Goal: Task Accomplishment & Management: Manage account settings

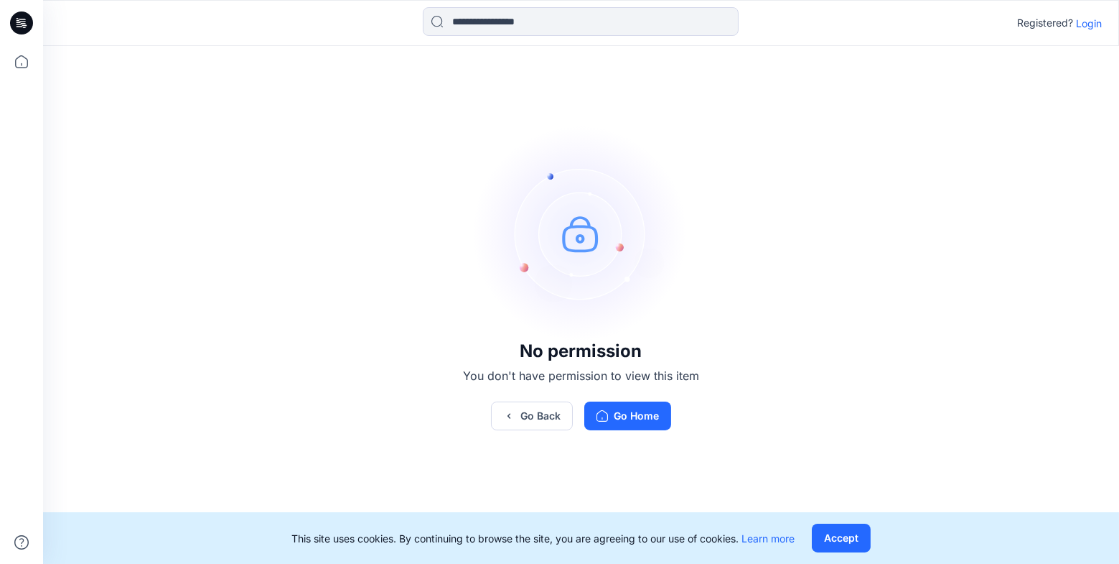
click at [1092, 16] on p "Login" at bounding box center [1089, 23] width 26 height 15
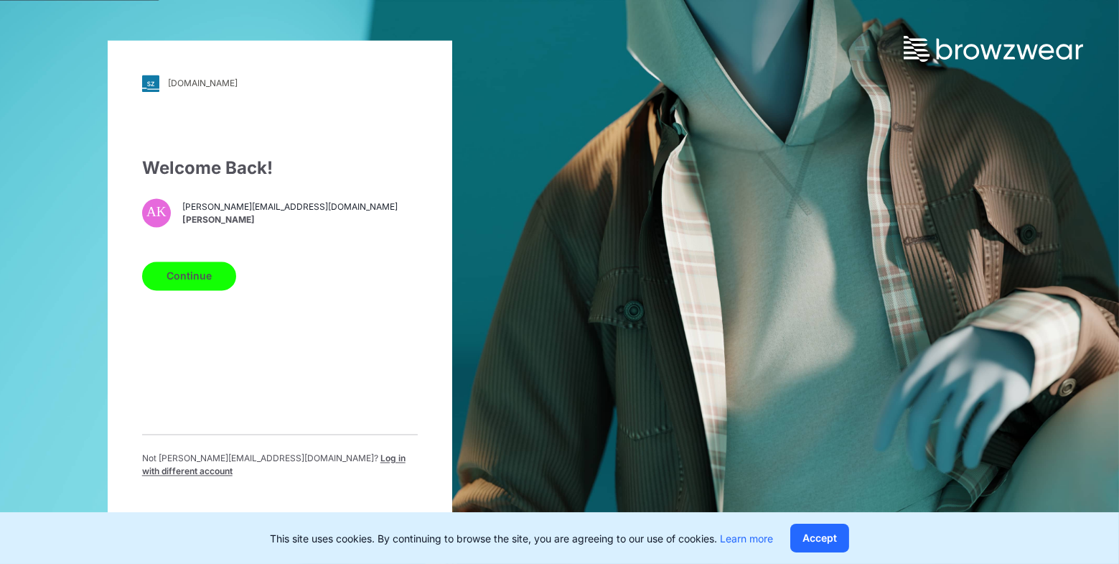
click at [200, 280] on button "Continue" at bounding box center [189, 275] width 94 height 29
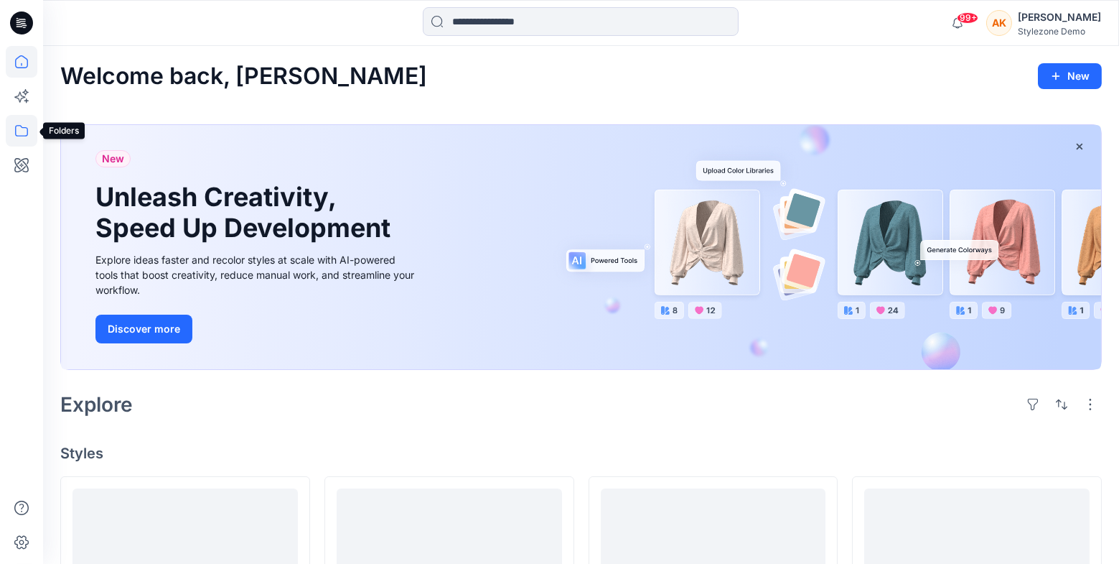
click at [22, 135] on icon at bounding box center [22, 131] width 32 height 32
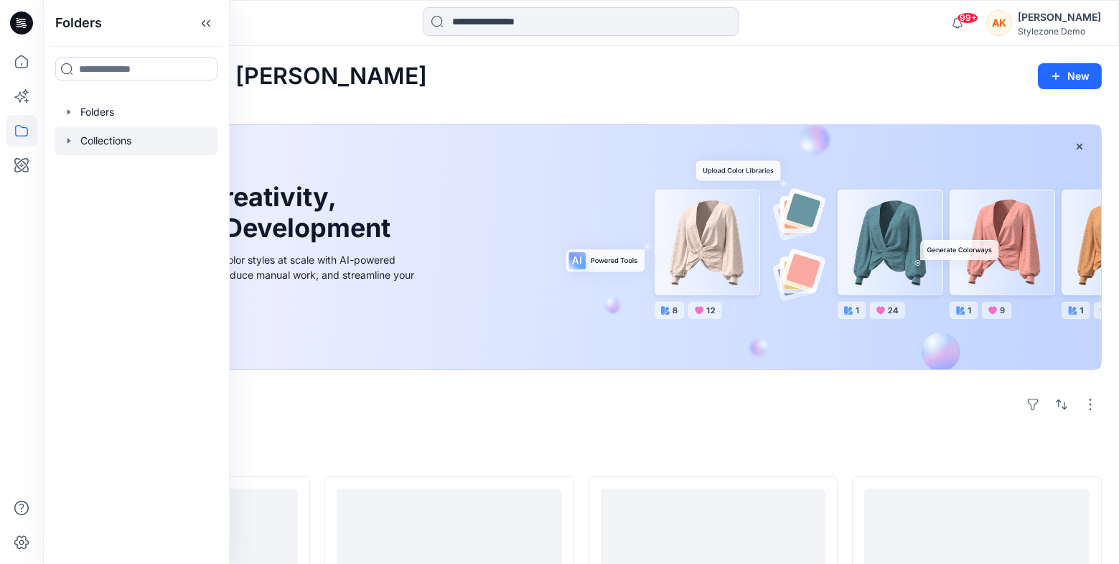
click at [76, 144] on div at bounding box center [137, 140] width 164 height 29
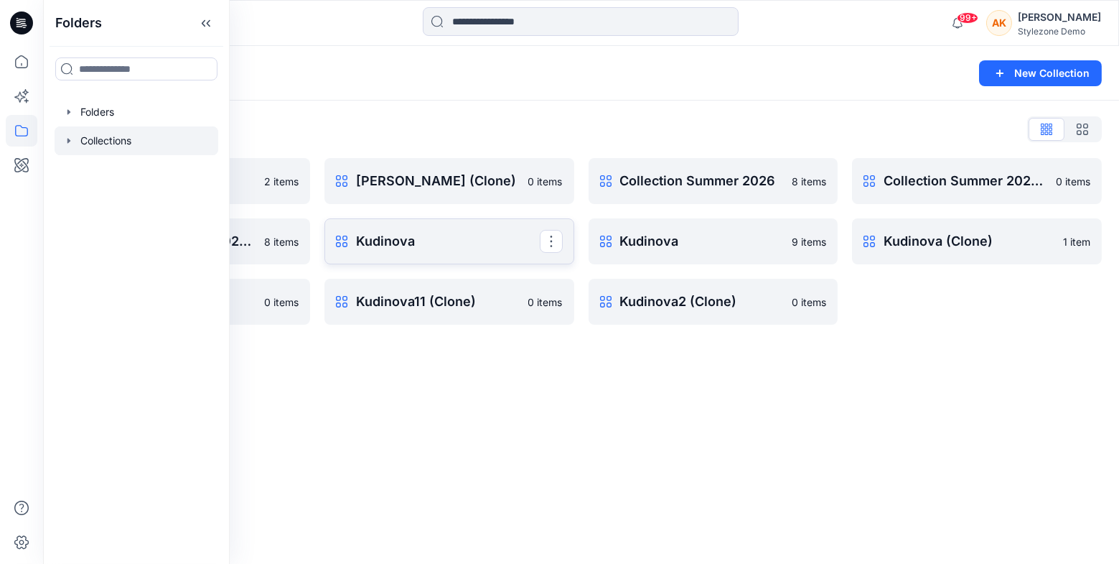
click at [360, 248] on p "Kudinova" at bounding box center [448, 241] width 184 height 20
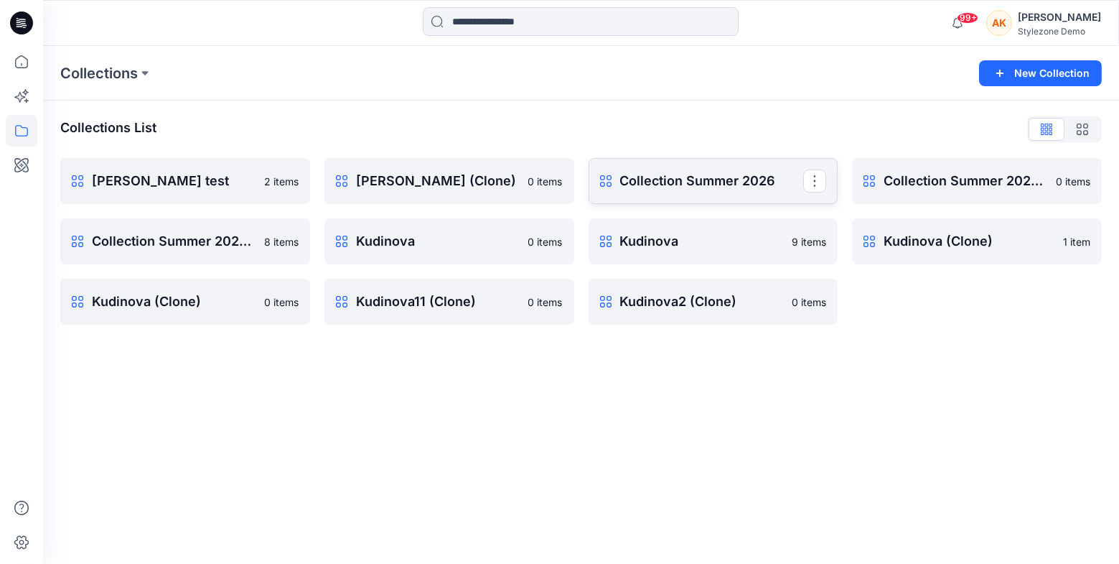
click at [670, 169] on link "Collection Summer 2026 Rename Collection Clone Collection Present Collection De…" at bounding box center [714, 181] width 250 height 46
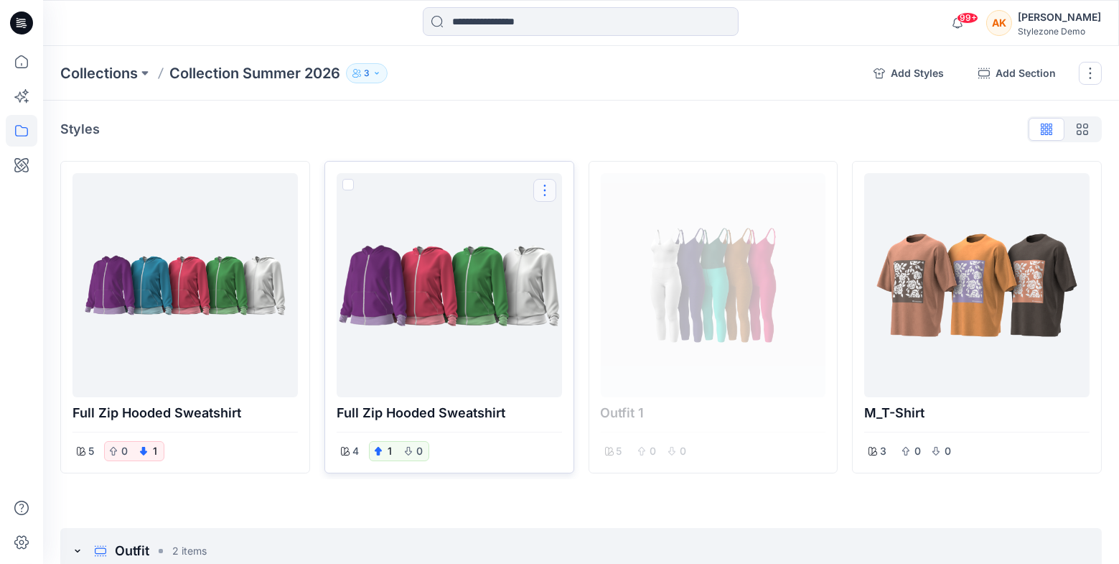
click at [545, 189] on button "Options" at bounding box center [544, 190] width 23 height 23
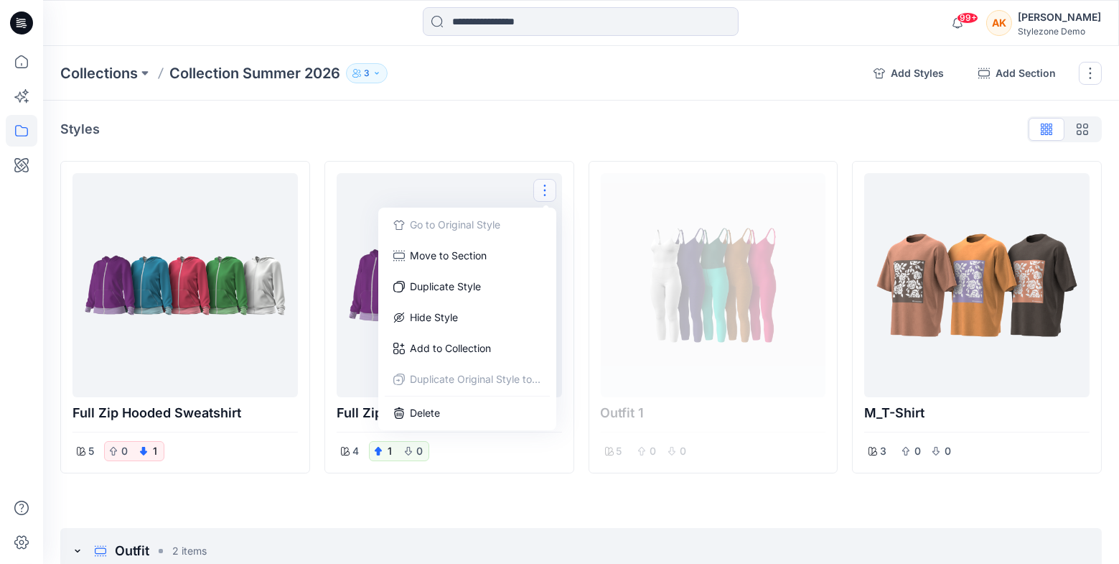
click at [571, 121] on div "Styles" at bounding box center [581, 129] width 1042 height 23
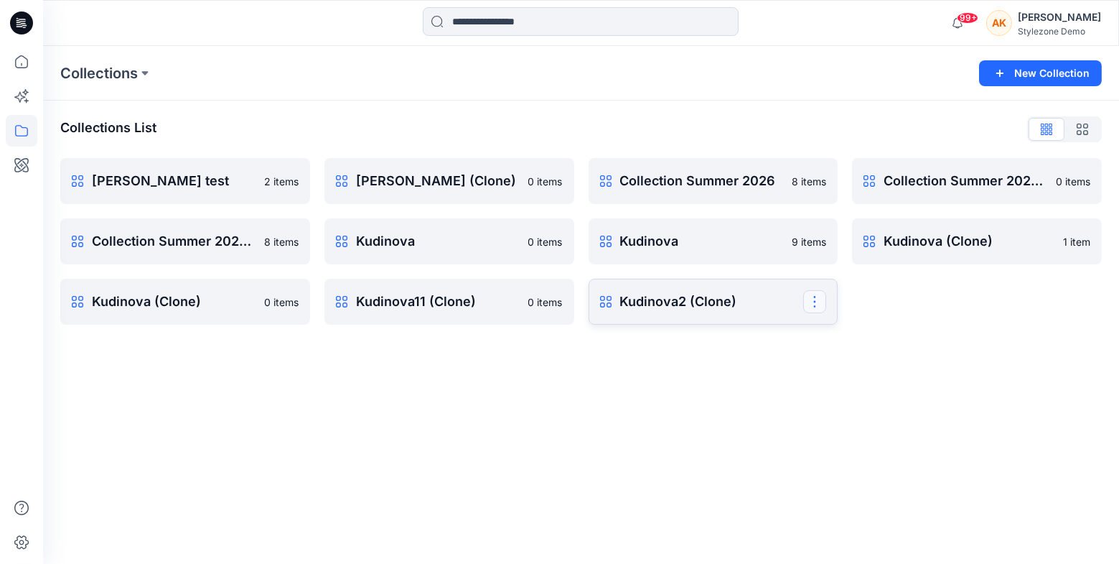
click at [822, 304] on button "button" at bounding box center [814, 301] width 23 height 23
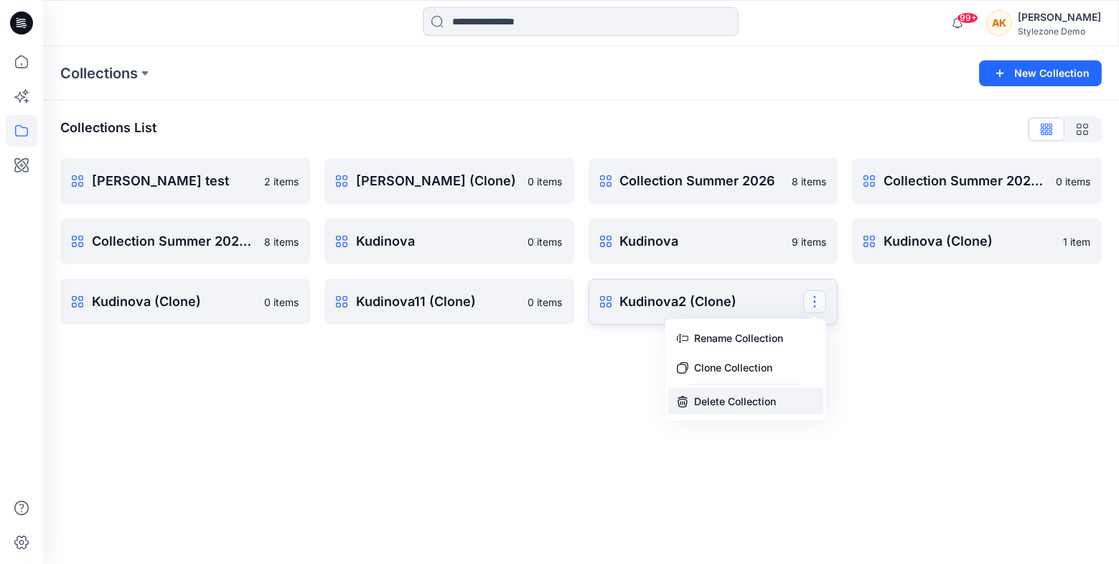
click at [766, 402] on button "Delete Collection" at bounding box center [745, 401] width 155 height 27
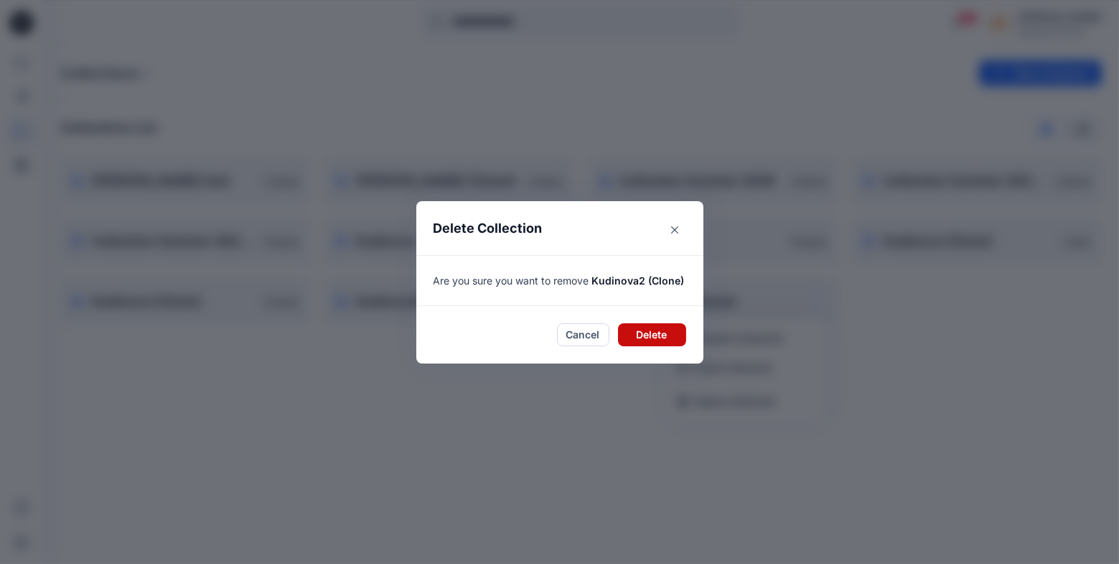
click at [660, 337] on button "Delete" at bounding box center [652, 334] width 68 height 23
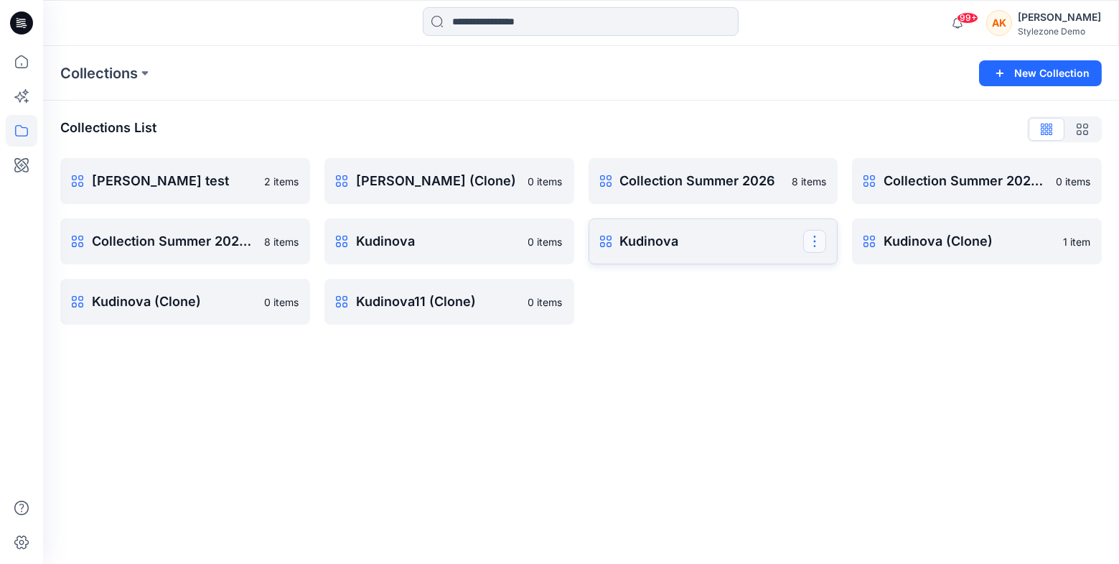
click at [821, 248] on button "button" at bounding box center [814, 241] width 23 height 23
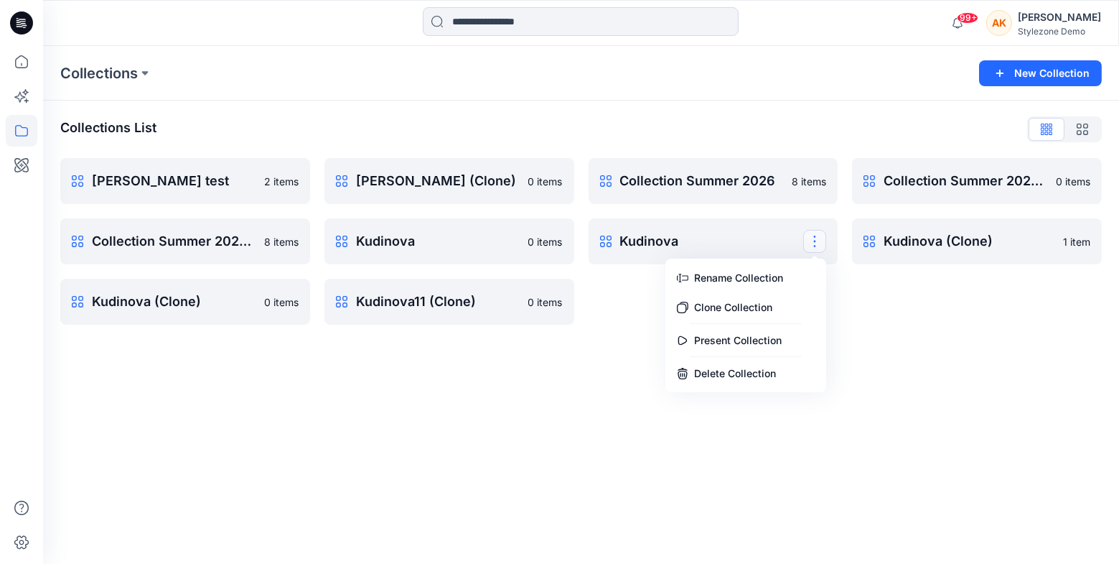
click at [565, 414] on div "Collections New Collection Collections List anna test 2 items Collection Summer…" at bounding box center [581, 305] width 1076 height 518
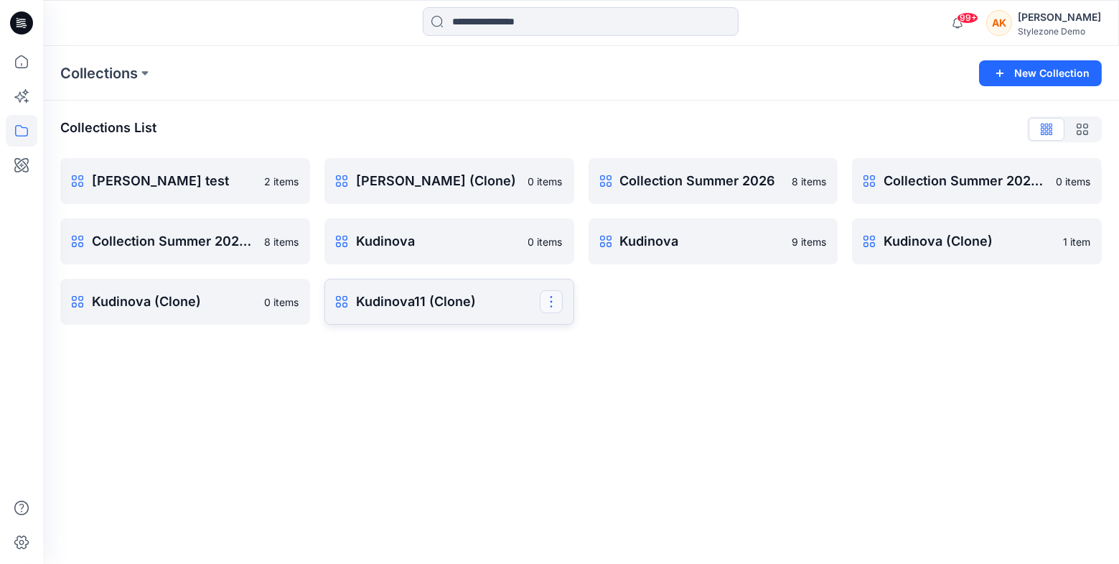
click at [554, 302] on button "button" at bounding box center [551, 301] width 23 height 23
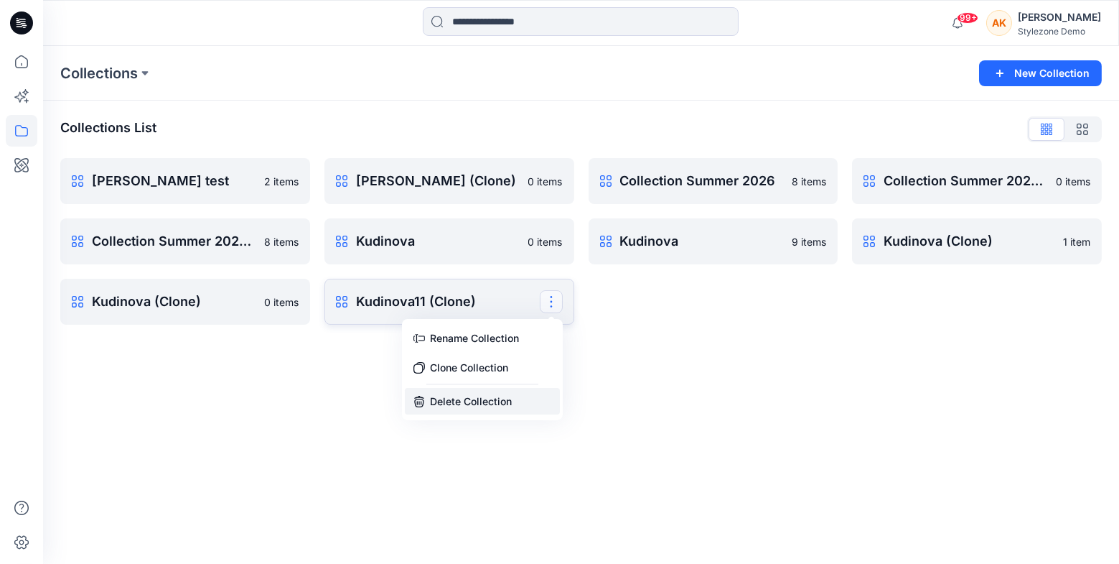
click at [501, 406] on button "Delete Collection" at bounding box center [482, 401] width 155 height 27
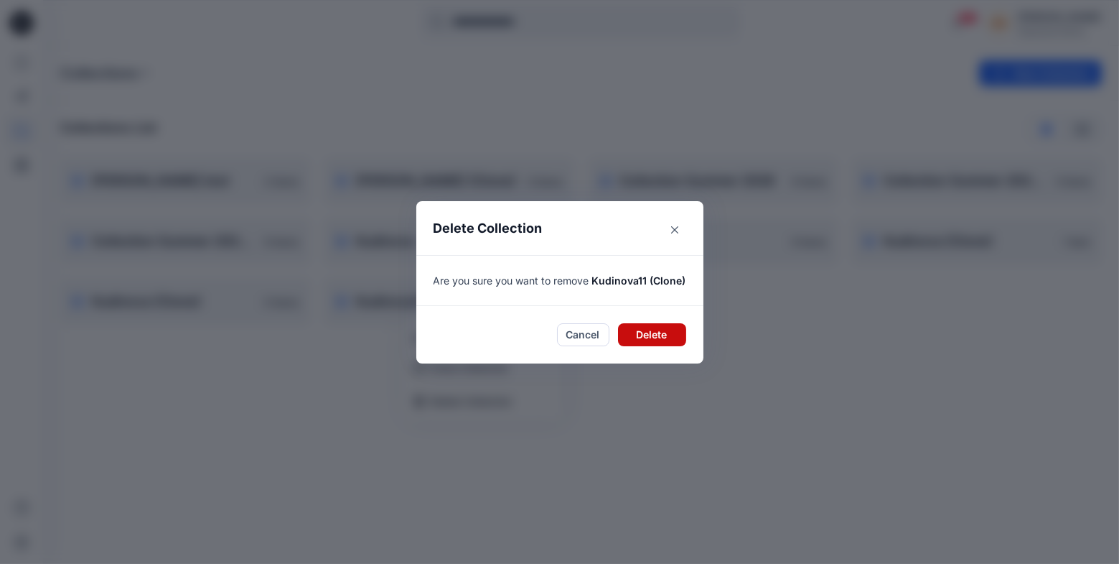
click at [657, 332] on button "Delete" at bounding box center [652, 334] width 68 height 23
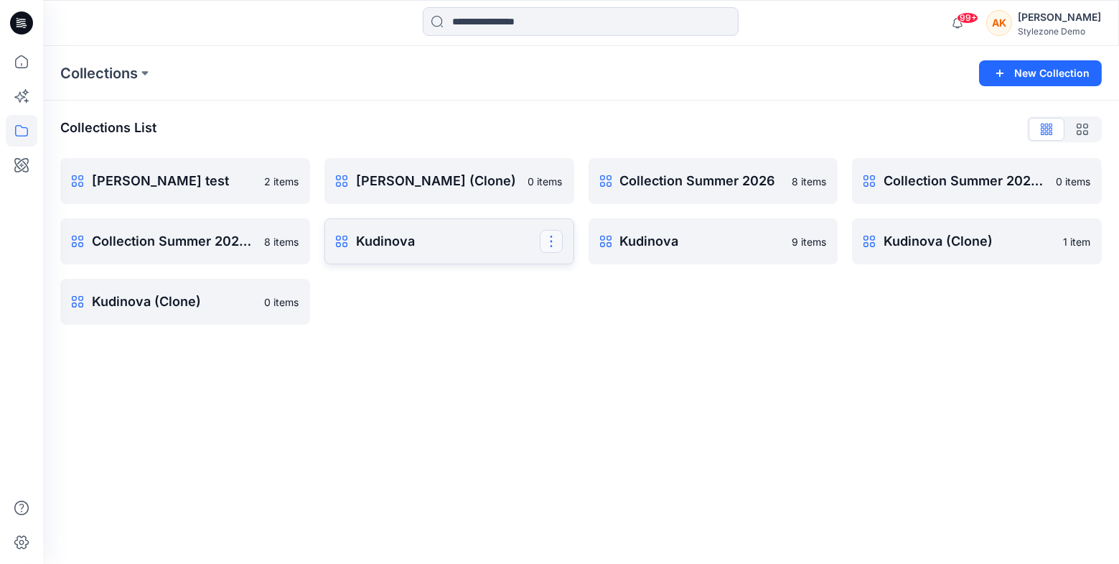
click at [556, 243] on button "button" at bounding box center [551, 241] width 23 height 23
click at [518, 347] on button "Delete Collection" at bounding box center [482, 340] width 155 height 27
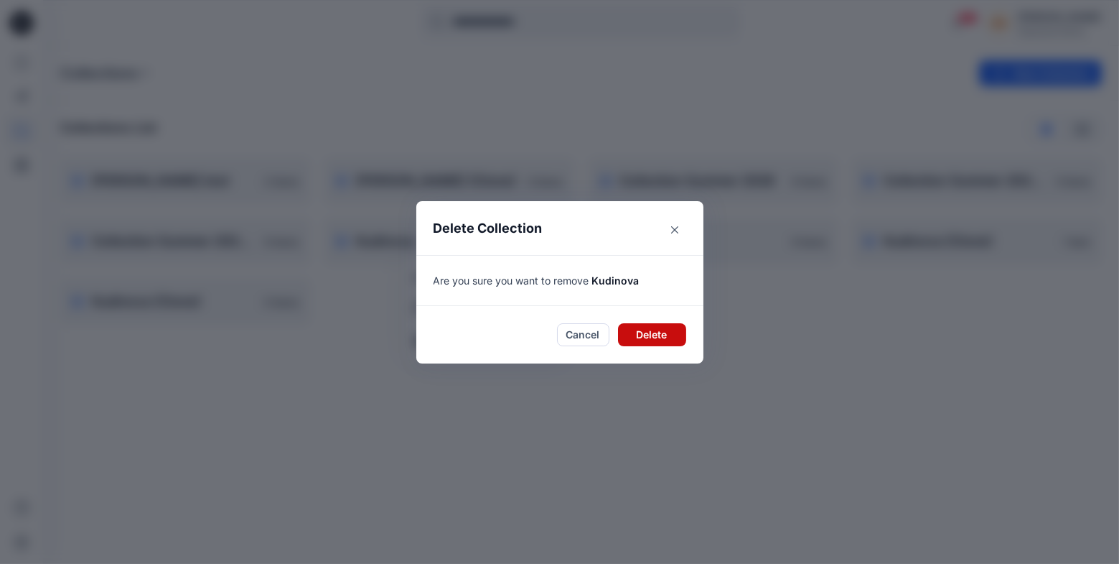
click at [662, 335] on button "Delete" at bounding box center [652, 334] width 68 height 23
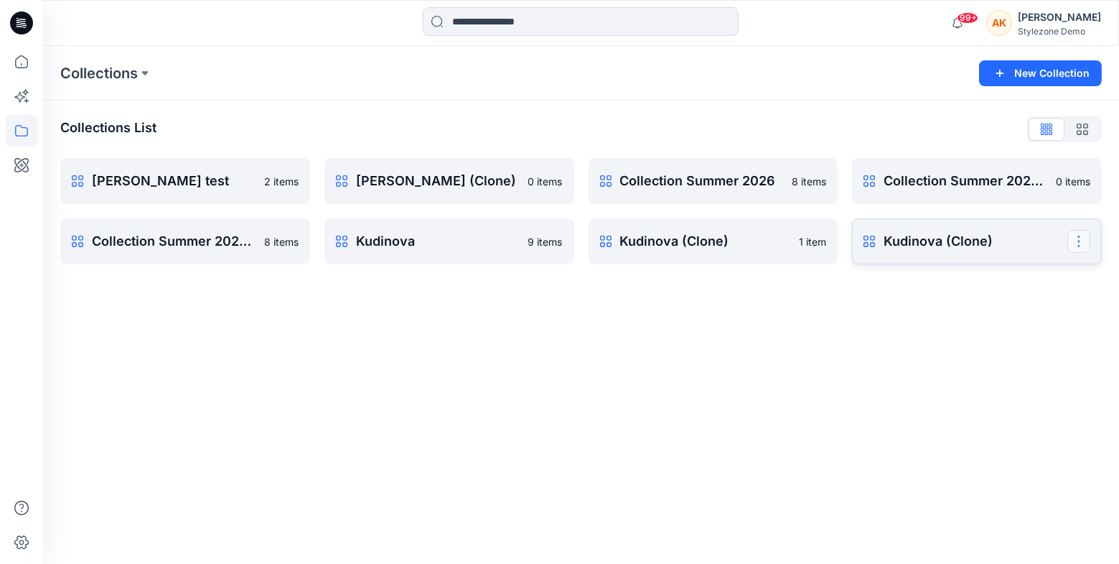
click at [1088, 242] on button "button" at bounding box center [1079, 241] width 23 height 23
click at [1002, 340] on button "Delete Collection" at bounding box center [1010, 340] width 155 height 27
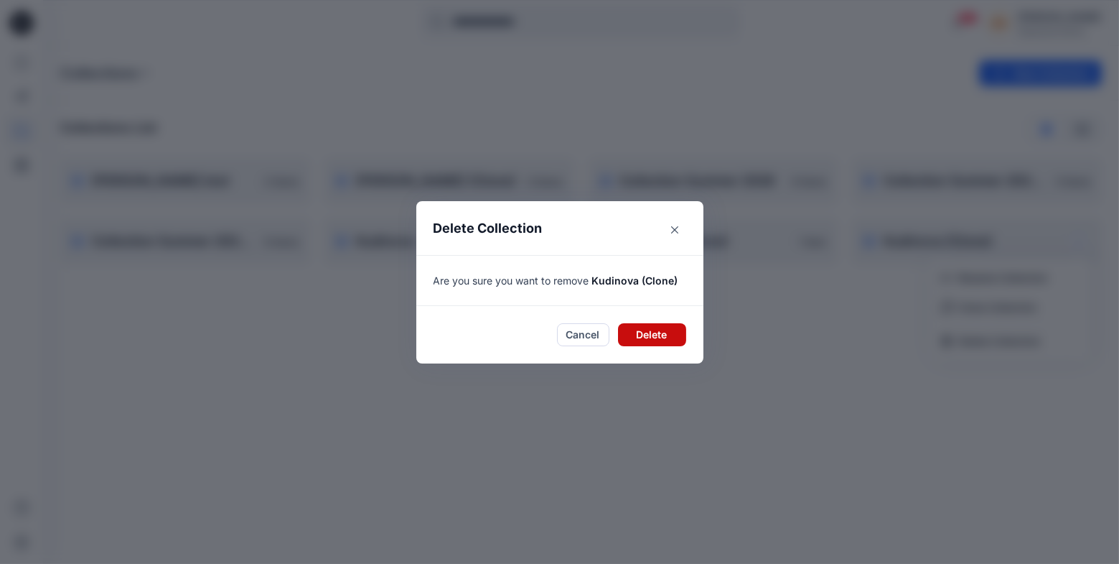
click at [667, 340] on button "Delete" at bounding box center [652, 334] width 68 height 23
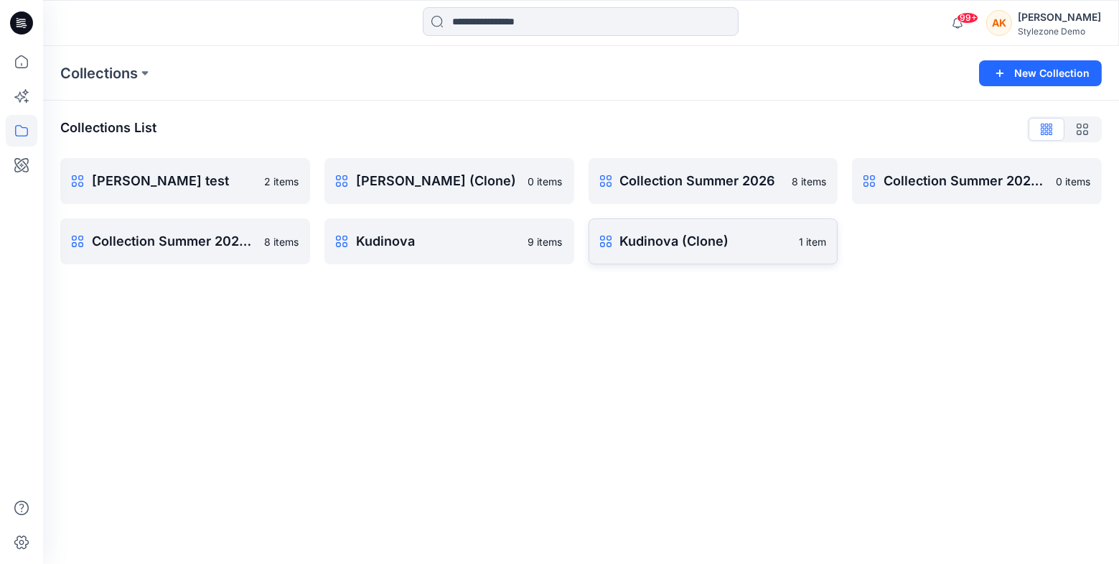
click at [739, 250] on p "Kudinova (Clone)" at bounding box center [705, 241] width 171 height 20
click at [286, 178] on button "button" at bounding box center [287, 180] width 23 height 23
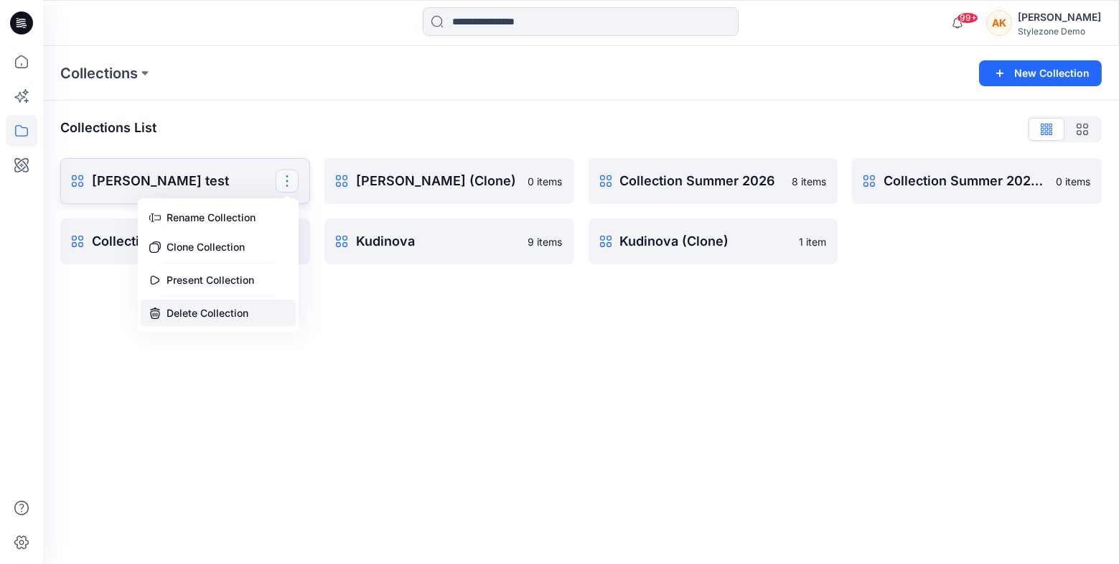
click at [251, 307] on button "Delete Collection" at bounding box center [218, 312] width 155 height 27
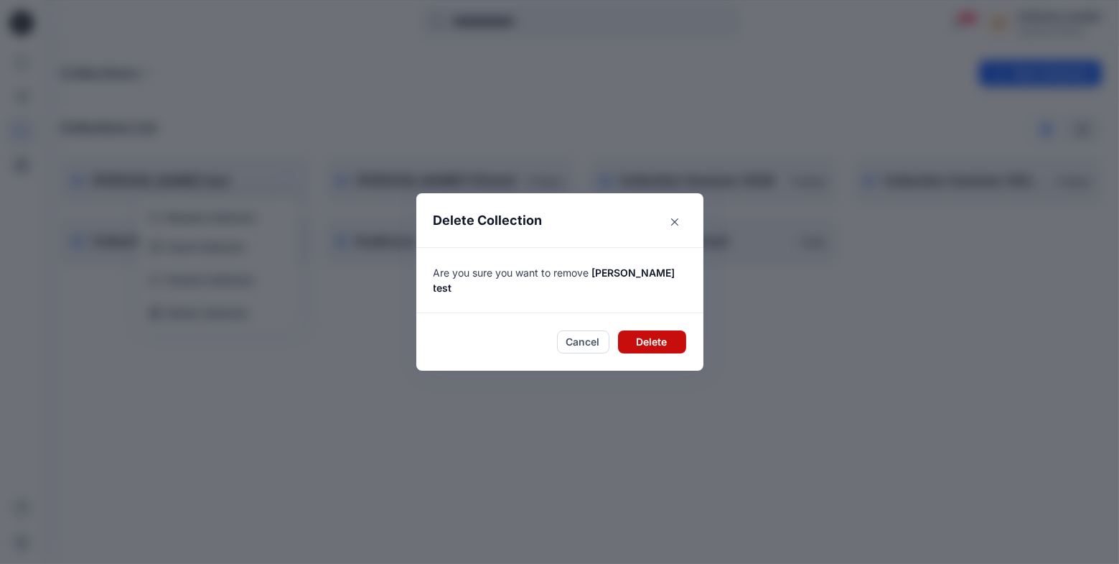
click at [633, 336] on button "Delete" at bounding box center [652, 341] width 68 height 23
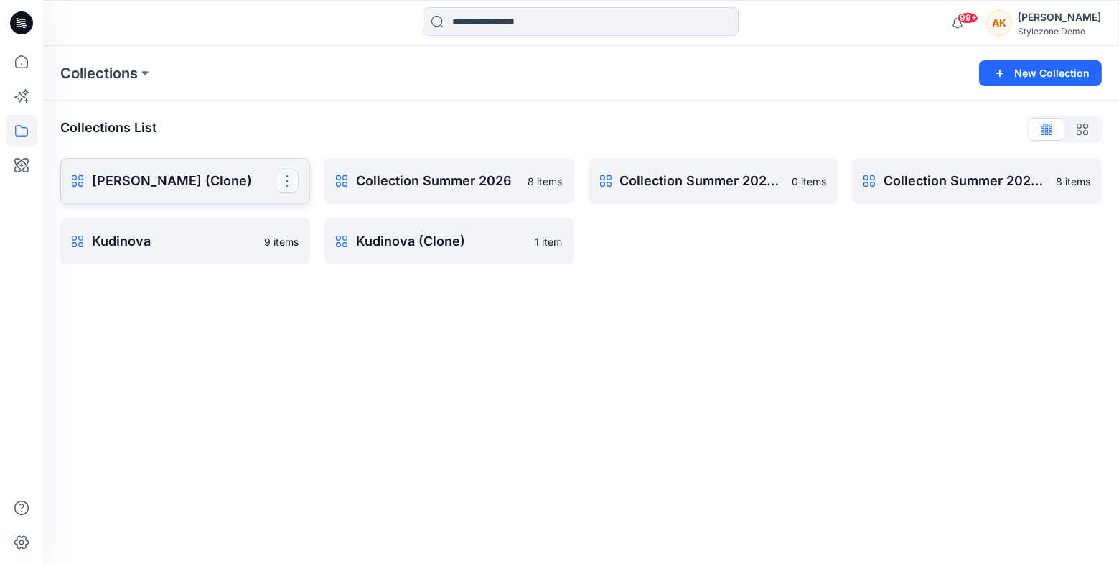
click at [289, 179] on button "button" at bounding box center [287, 180] width 23 height 23
click at [261, 279] on button "Delete Collection" at bounding box center [218, 280] width 155 height 27
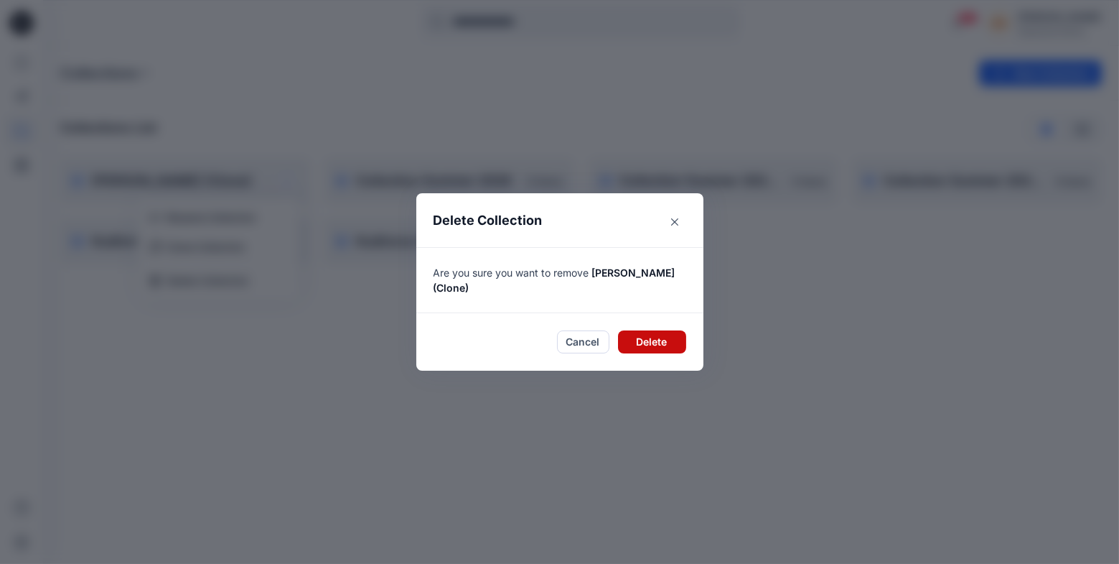
click at [662, 339] on button "Delete" at bounding box center [652, 341] width 68 height 23
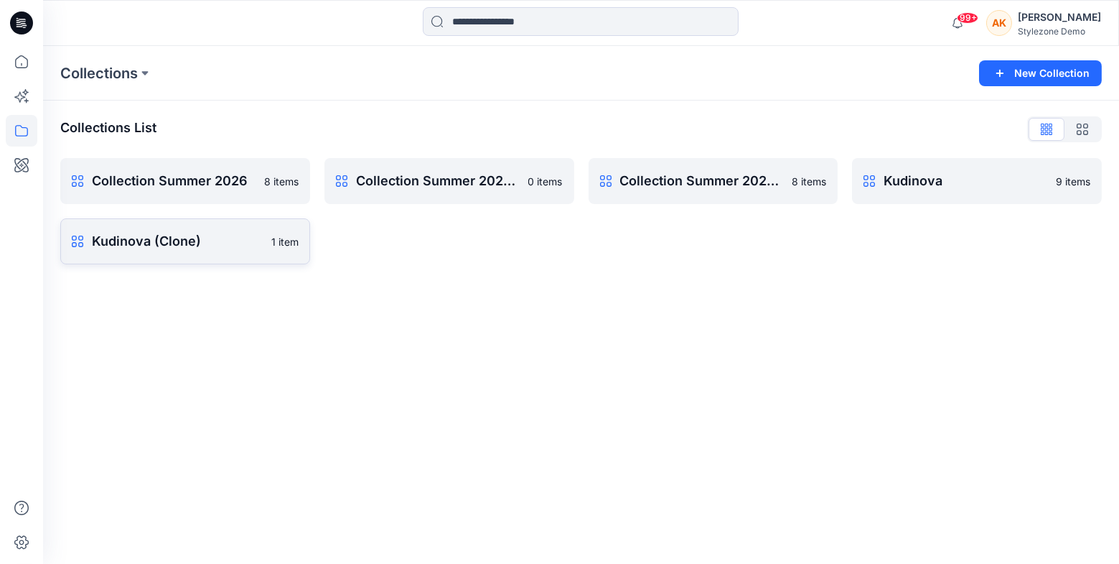
click at [253, 246] on p "Kudinova (Clone)" at bounding box center [177, 241] width 171 height 20
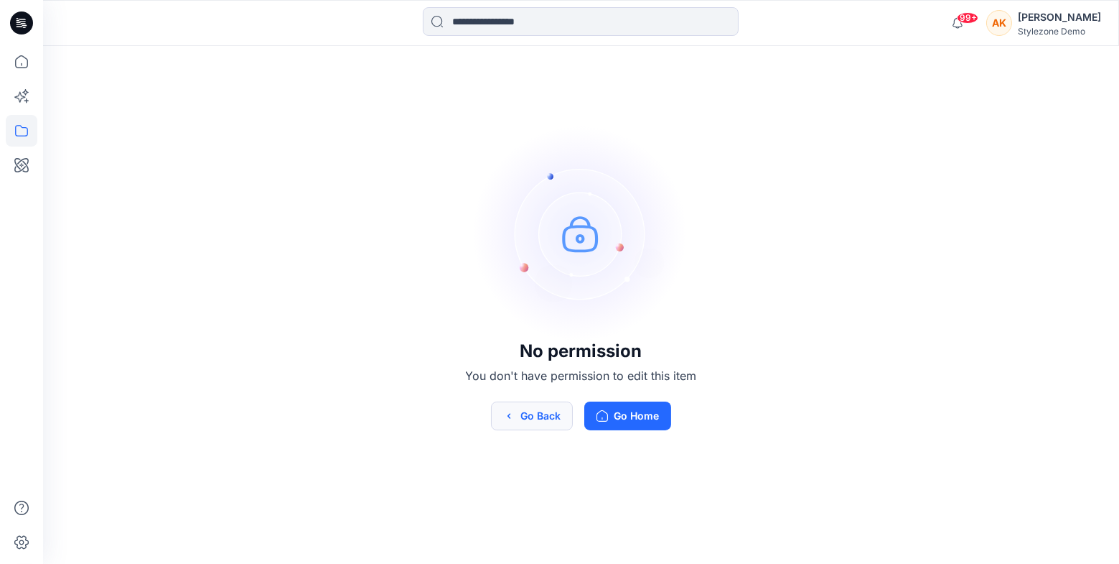
click at [520, 415] on button "Go Back" at bounding box center [532, 415] width 82 height 29
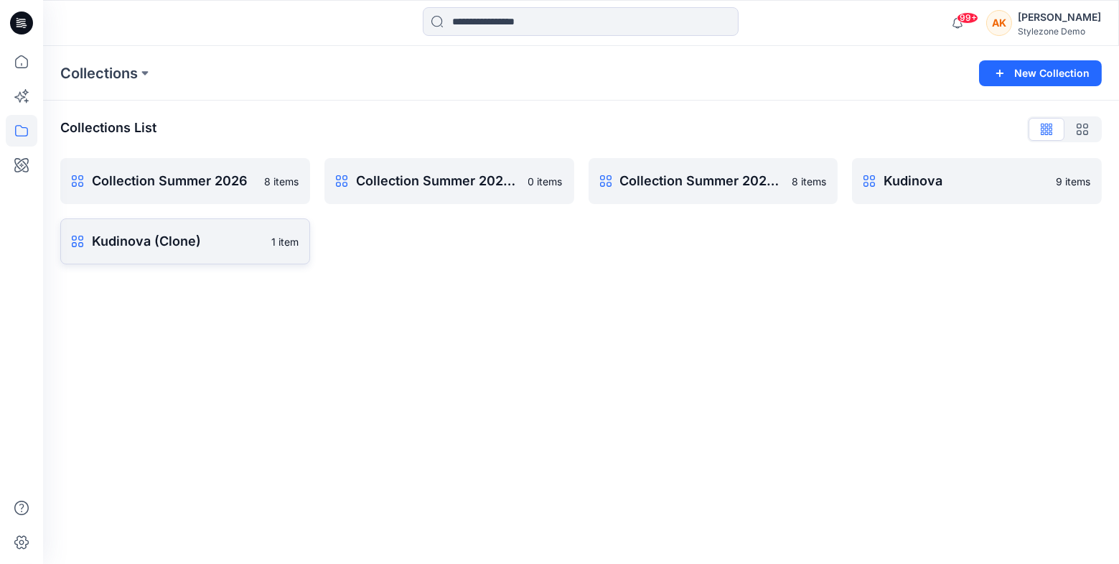
click at [282, 241] on p "1 item" at bounding box center [284, 241] width 27 height 15
click at [991, 187] on p "Kudinova" at bounding box center [976, 181] width 184 height 20
click at [1087, 179] on button "button" at bounding box center [1079, 180] width 23 height 23
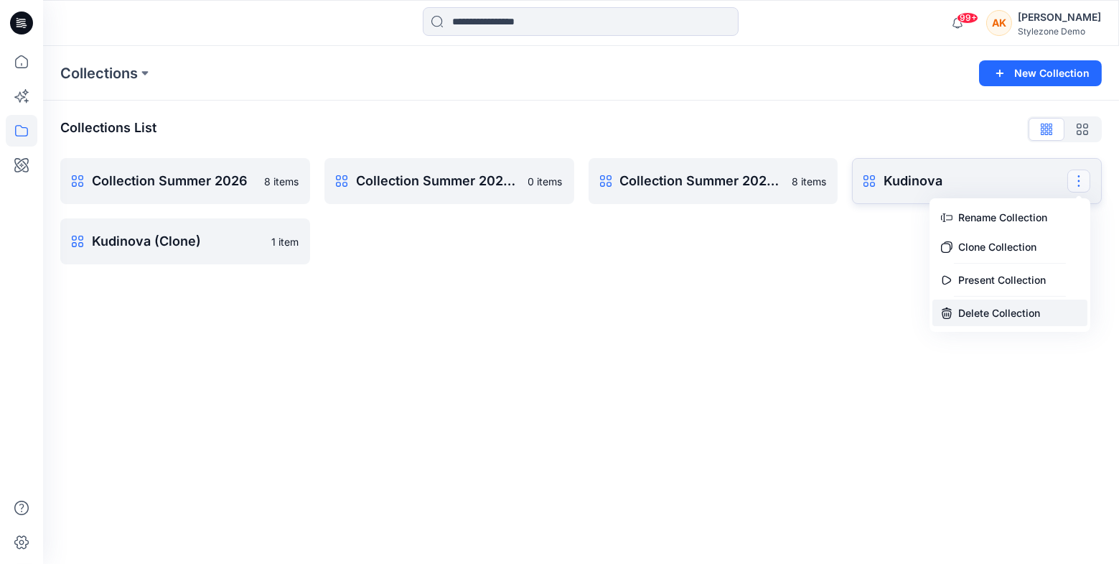
click at [1000, 308] on button "Delete Collection" at bounding box center [1010, 312] width 155 height 27
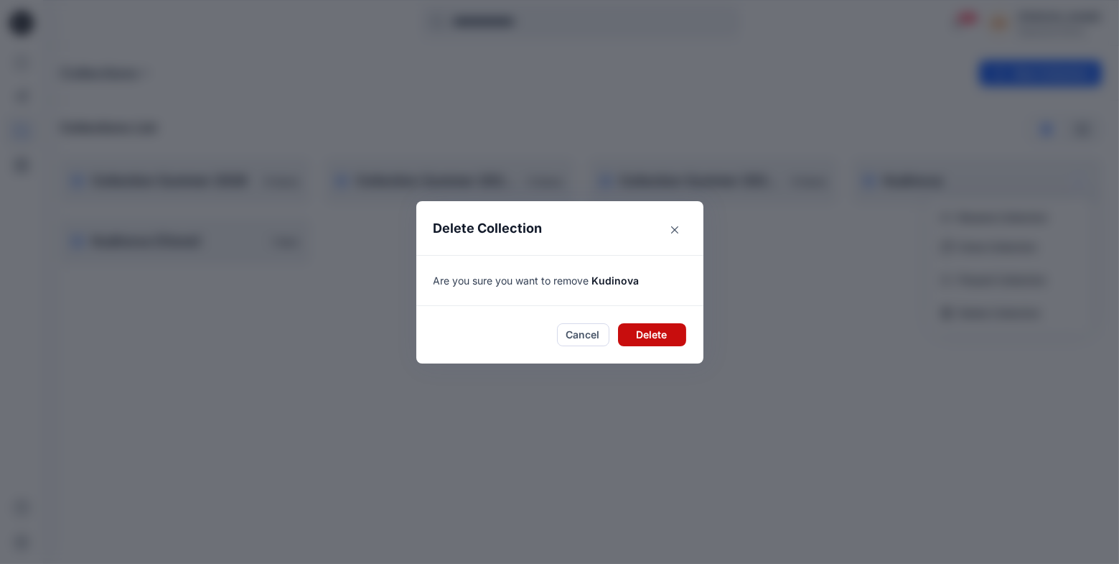
click at [670, 335] on button "Delete" at bounding box center [652, 334] width 68 height 23
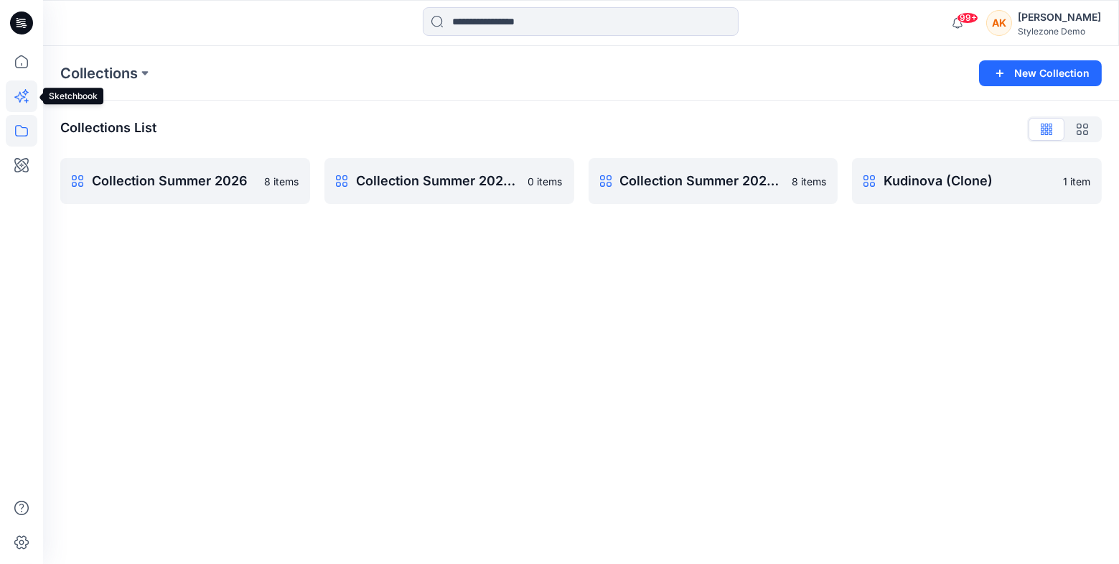
click at [22, 100] on icon at bounding box center [22, 96] width 32 height 32
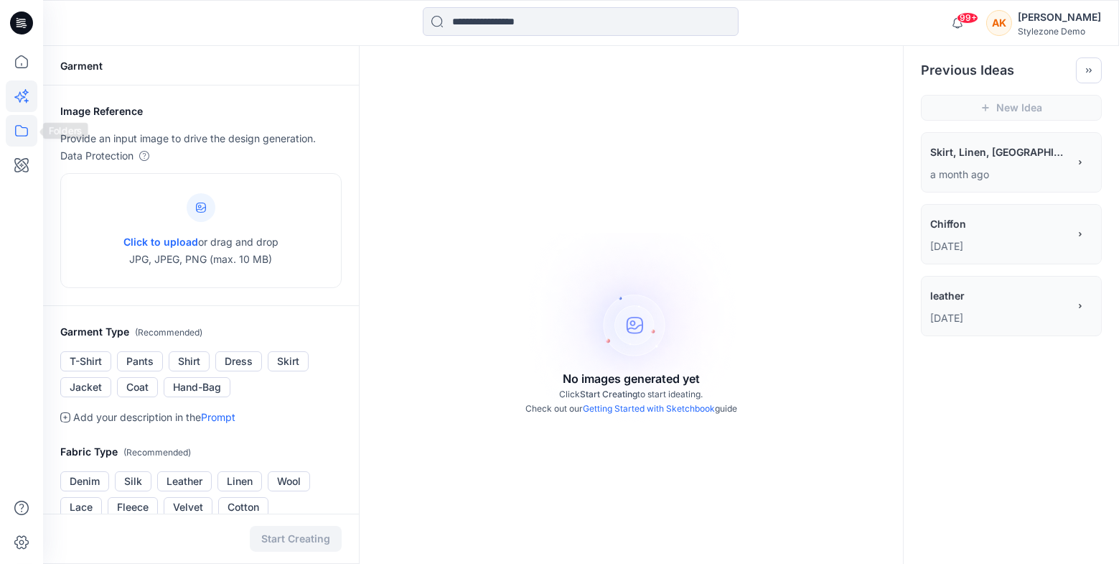
click at [29, 134] on icon at bounding box center [22, 131] width 32 height 32
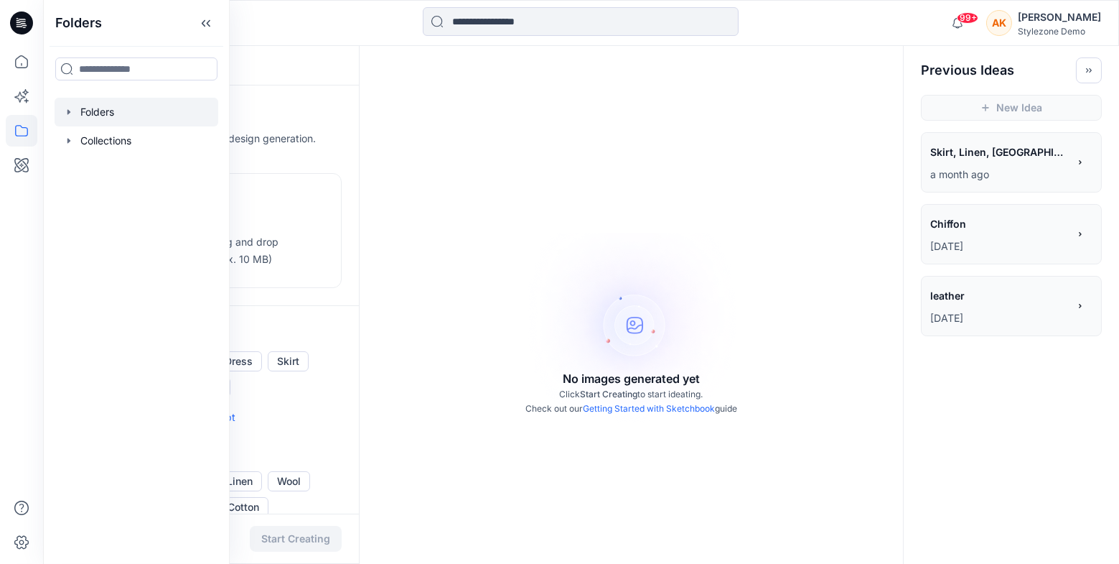
click at [66, 114] on icon "button" at bounding box center [68, 111] width 11 height 11
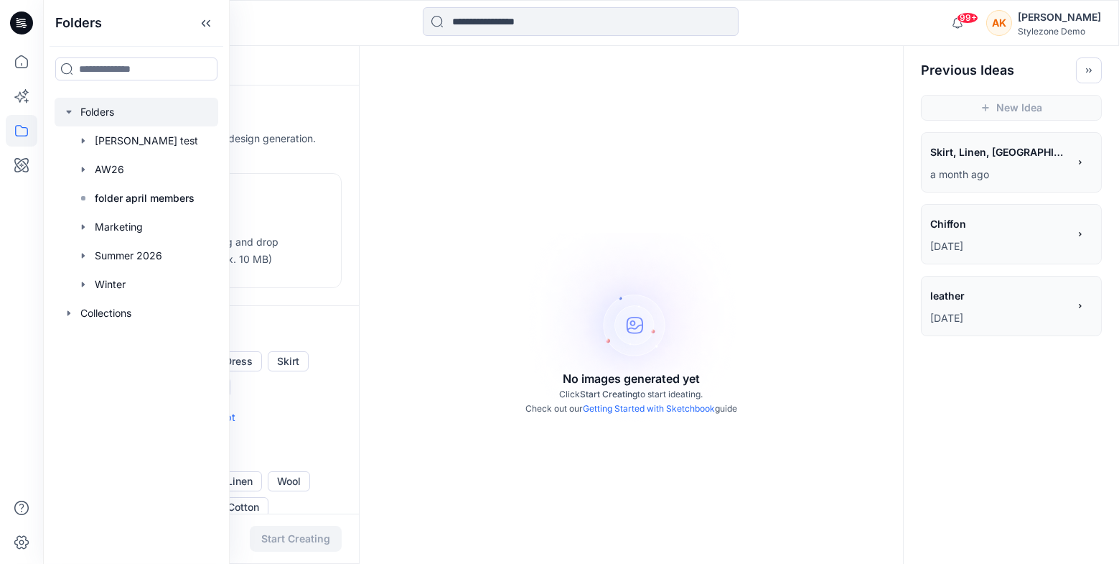
click at [129, 108] on div at bounding box center [137, 112] width 164 height 29
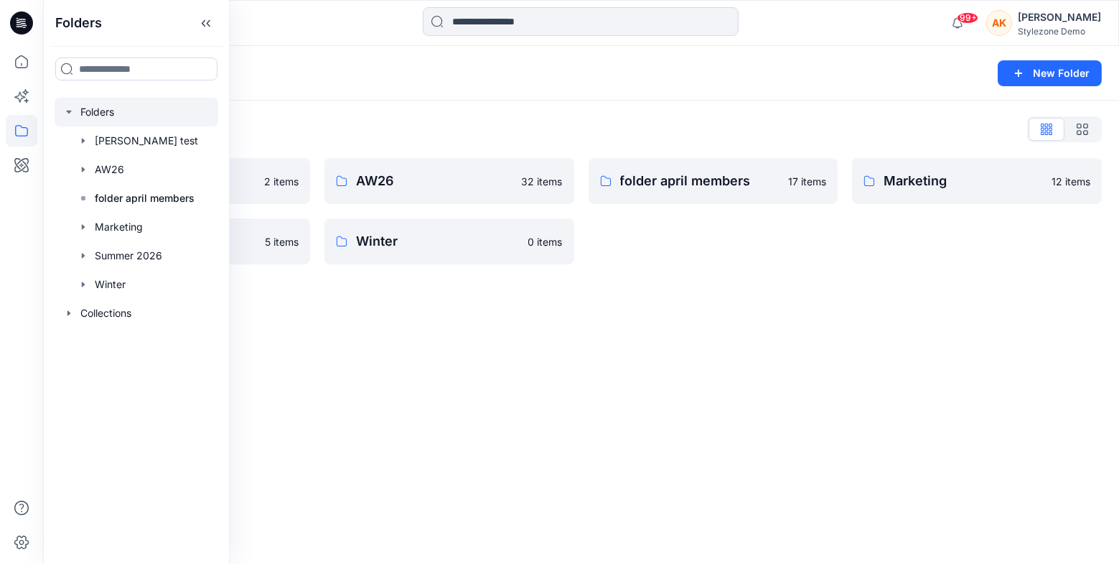
click at [397, 350] on div "Folders New Folder Folders List Anna K test 2 items Summer 2026 5 items AW26 32…" at bounding box center [581, 305] width 1076 height 518
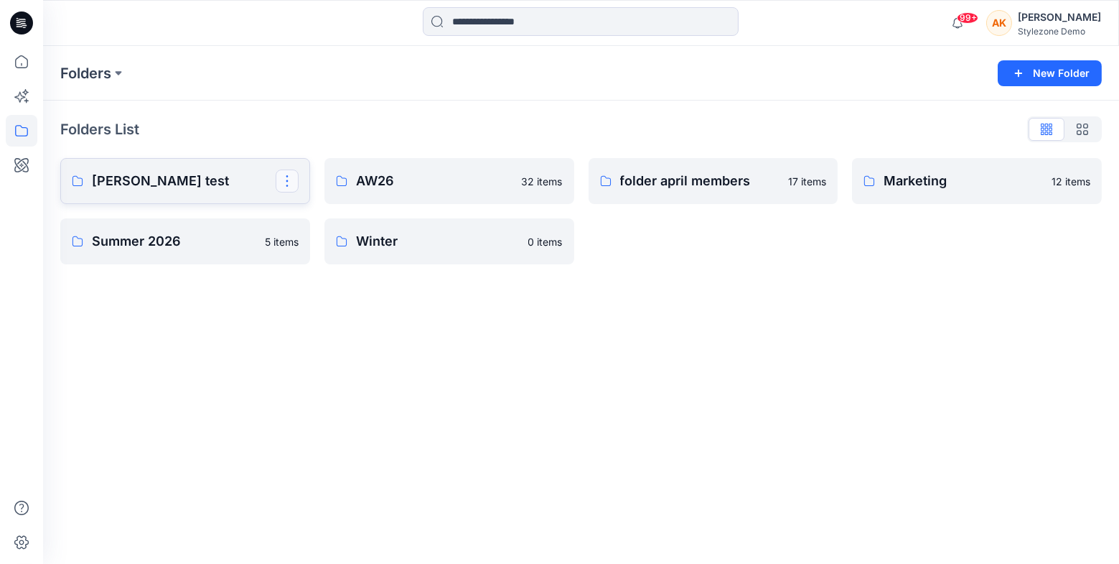
click at [293, 185] on button "button" at bounding box center [287, 180] width 23 height 23
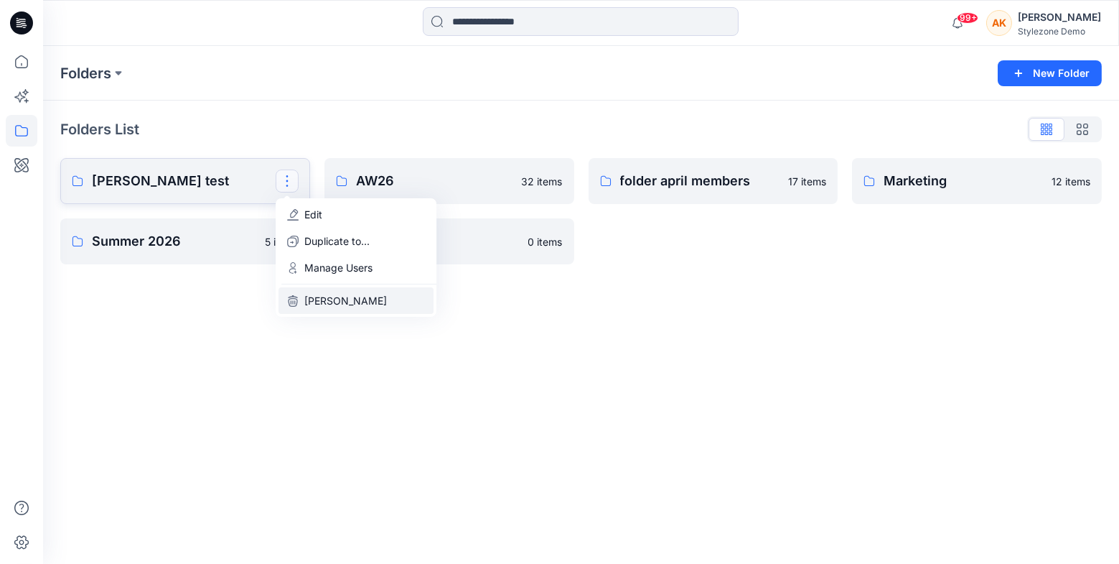
click at [322, 302] on p "Delete Folder" at bounding box center [345, 300] width 83 height 15
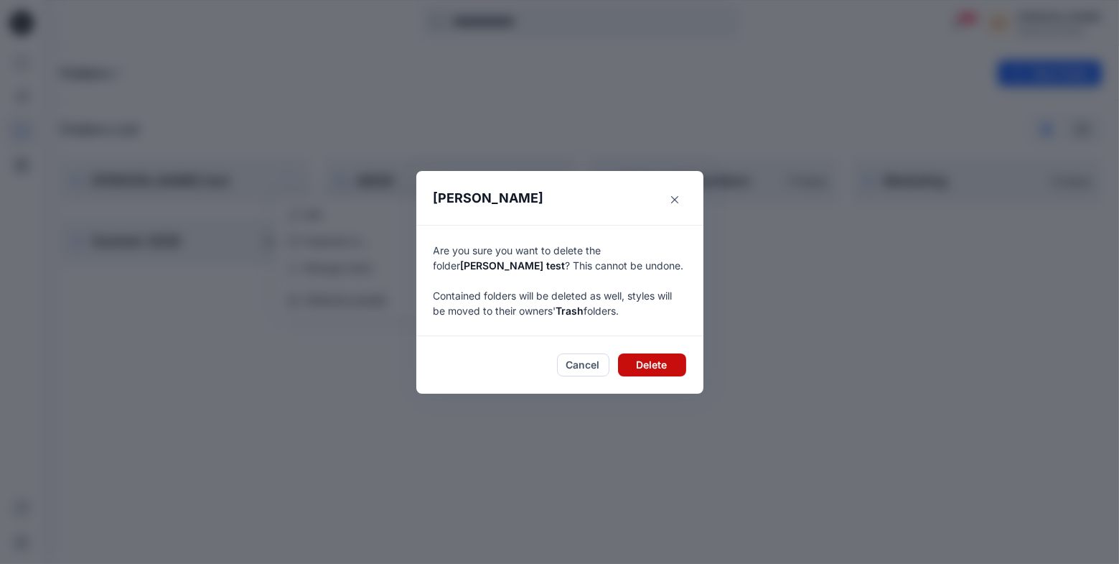
click at [658, 367] on button "Delete" at bounding box center [652, 364] width 68 height 23
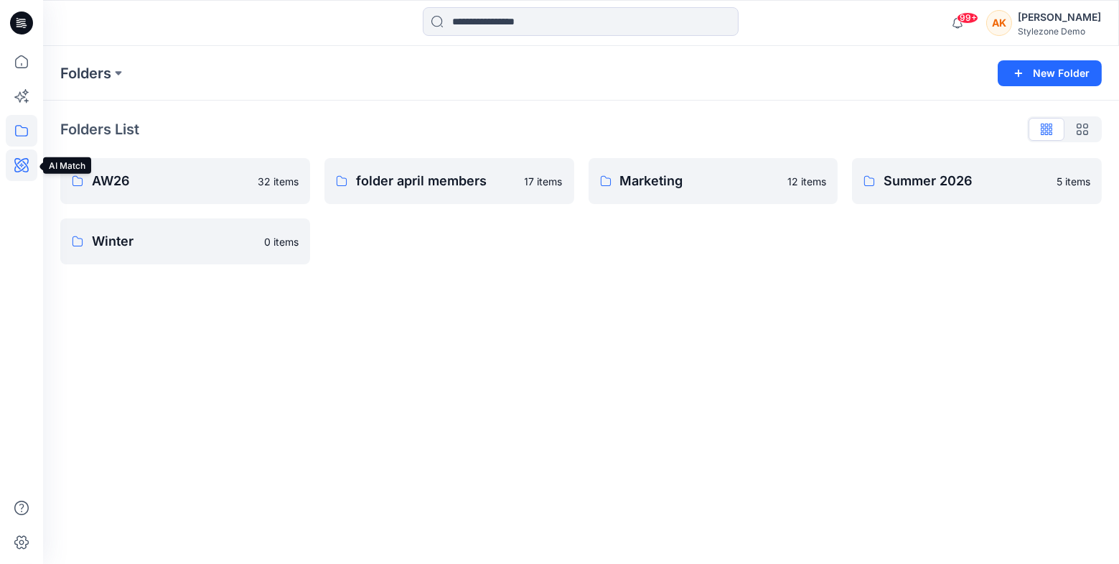
click at [24, 163] on icon at bounding box center [22, 165] width 32 height 32
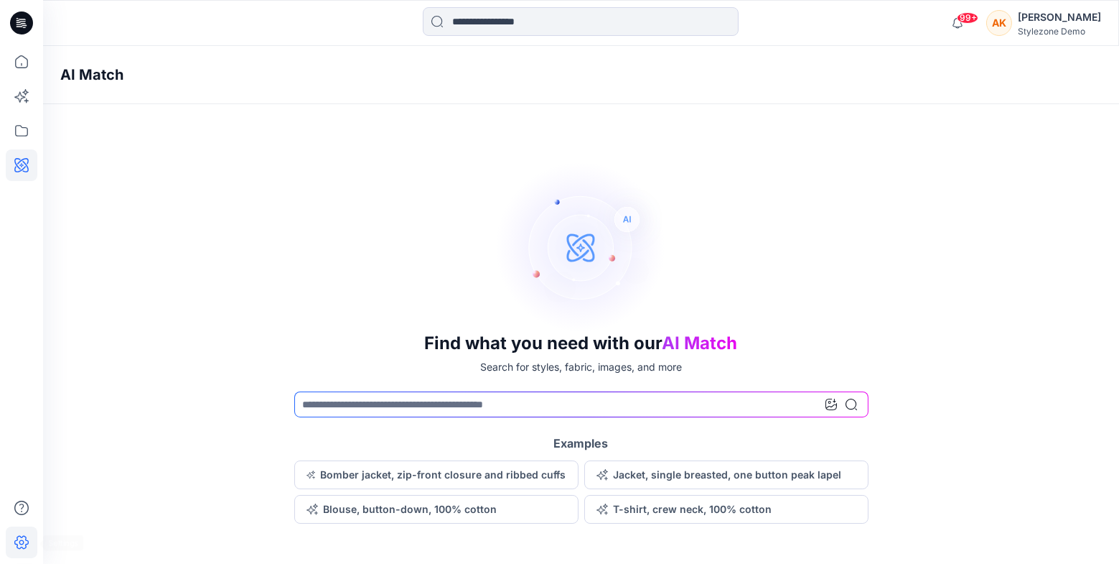
click at [18, 556] on icon at bounding box center [22, 542] width 32 height 32
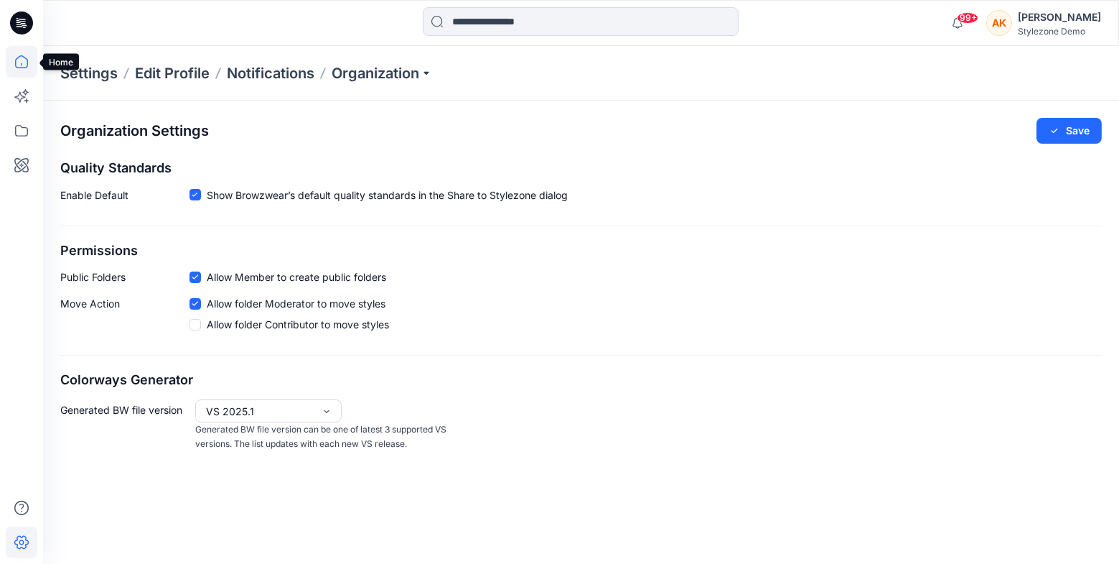
click at [27, 72] on icon at bounding box center [22, 62] width 32 height 32
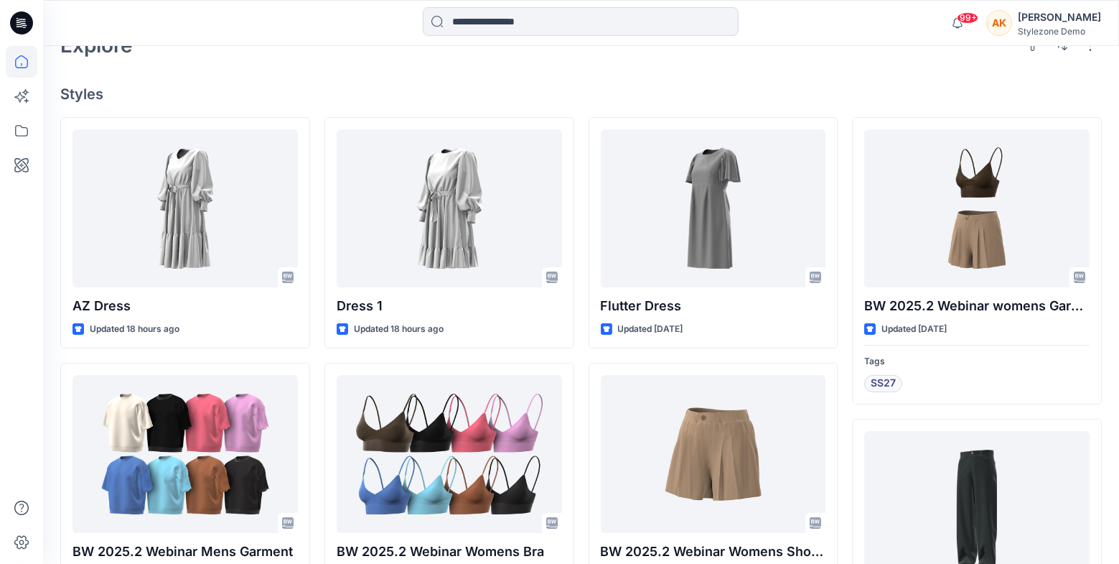
scroll to position [510, 0]
